Goal: Navigation & Orientation: Find specific page/section

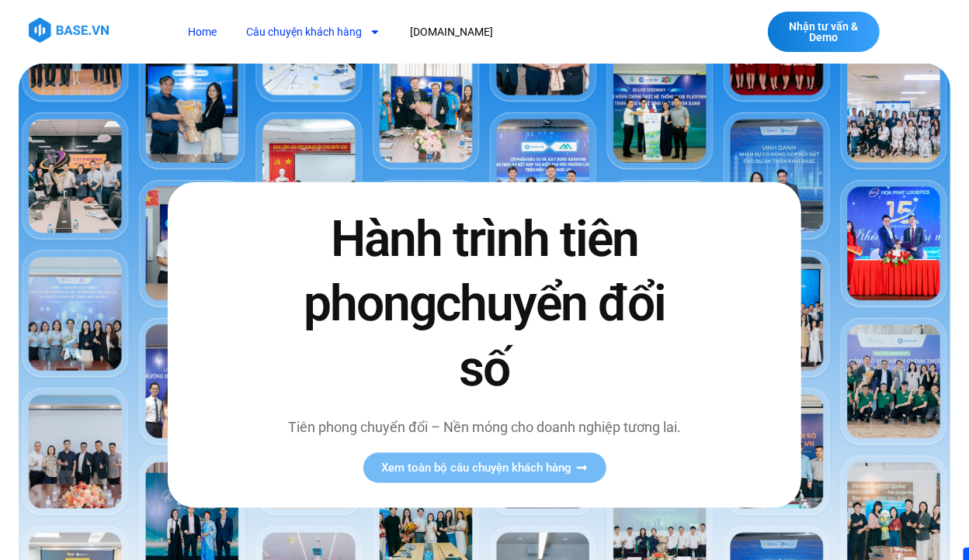
click at [326, 33] on link "Câu chuyện khách hàng" at bounding box center [313, 32] width 158 height 29
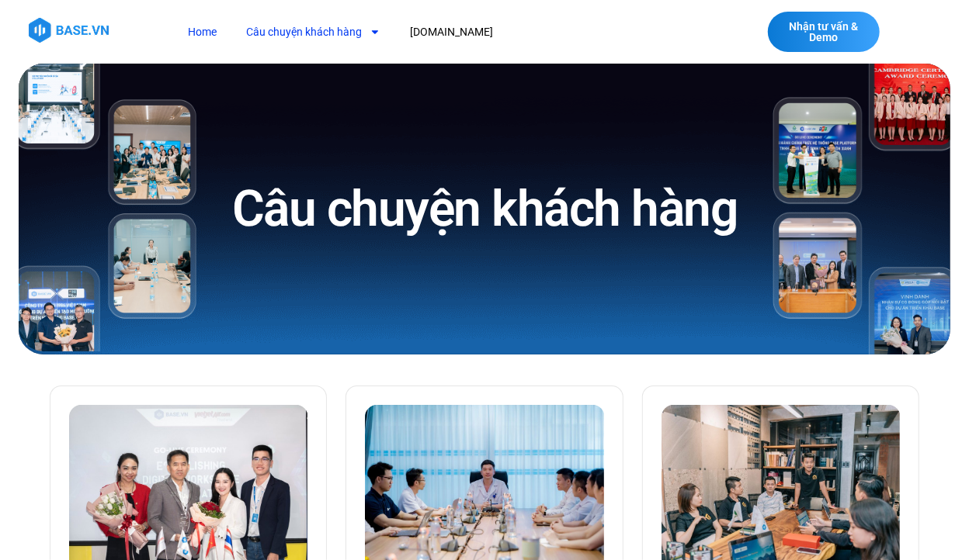
click at [220, 32] on link "Home" at bounding box center [202, 32] width 52 height 29
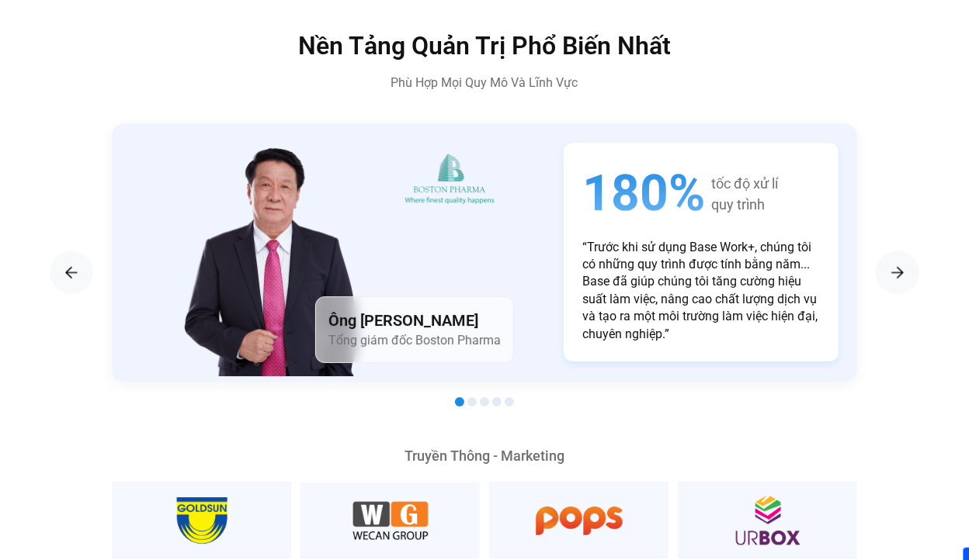
scroll to position [2963, 0]
